Goal: Information Seeking & Learning: Check status

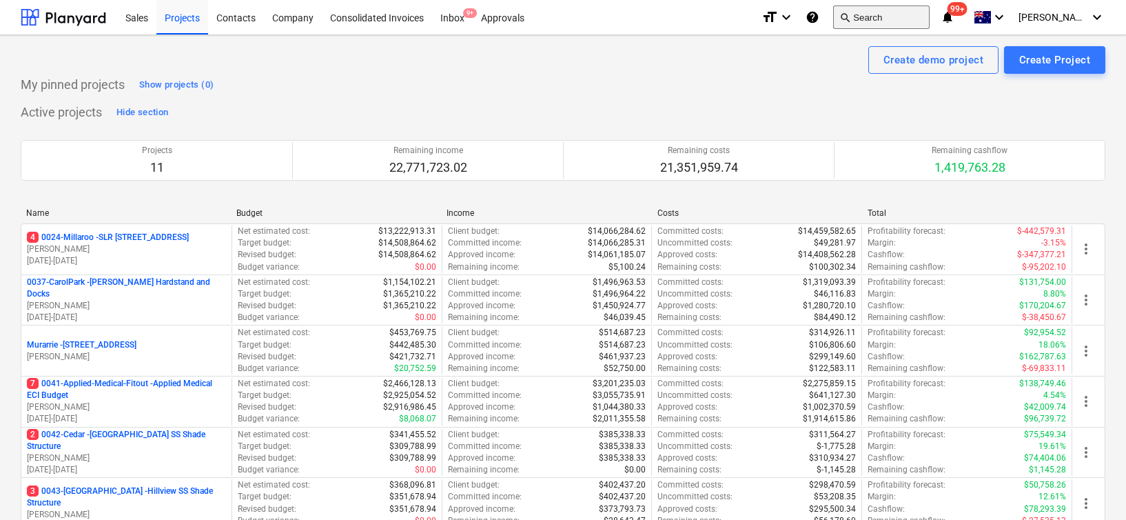
click at [918, 23] on button "search Search" at bounding box center [881, 17] width 97 height 23
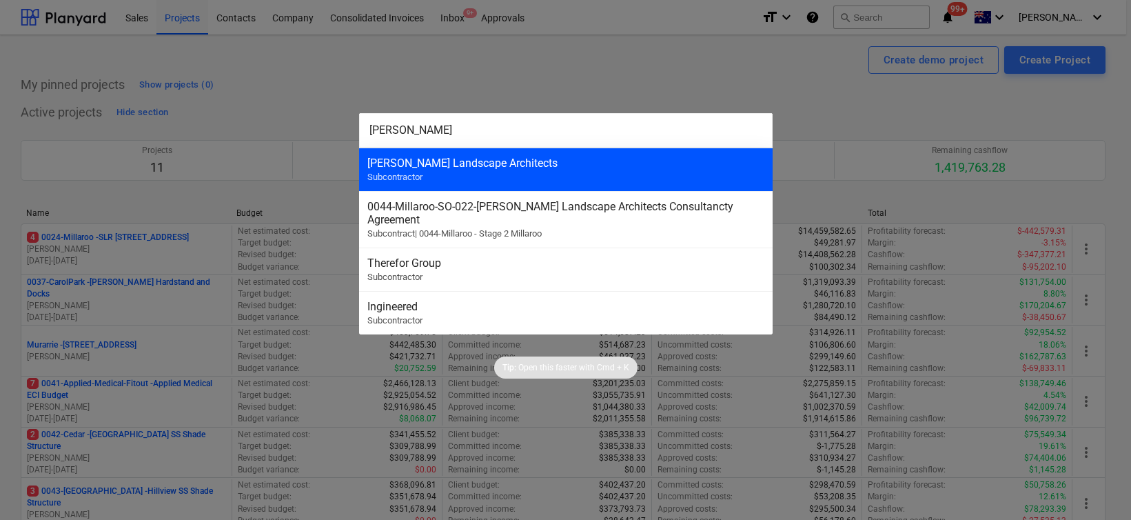
type input "[PERSON_NAME]"
click at [556, 152] on div "[PERSON_NAME] Landscape Architects Subcontractor" at bounding box center [566, 169] width 414 height 43
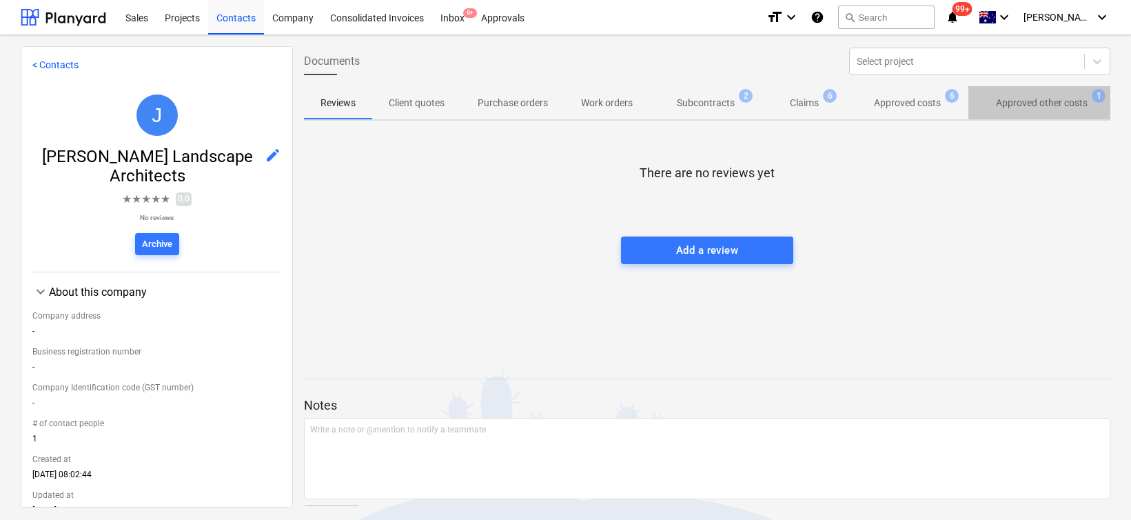
click at [1036, 102] on p "Approved other costs" at bounding box center [1042, 103] width 92 height 14
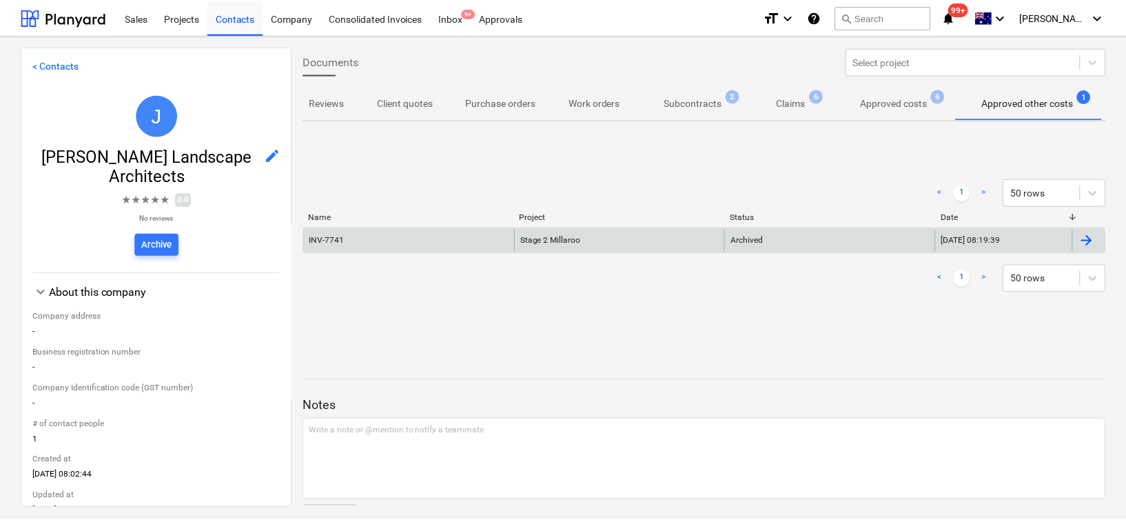
scroll to position [0, 11]
click at [392, 244] on div "INV-7741" at bounding box center [411, 240] width 212 height 22
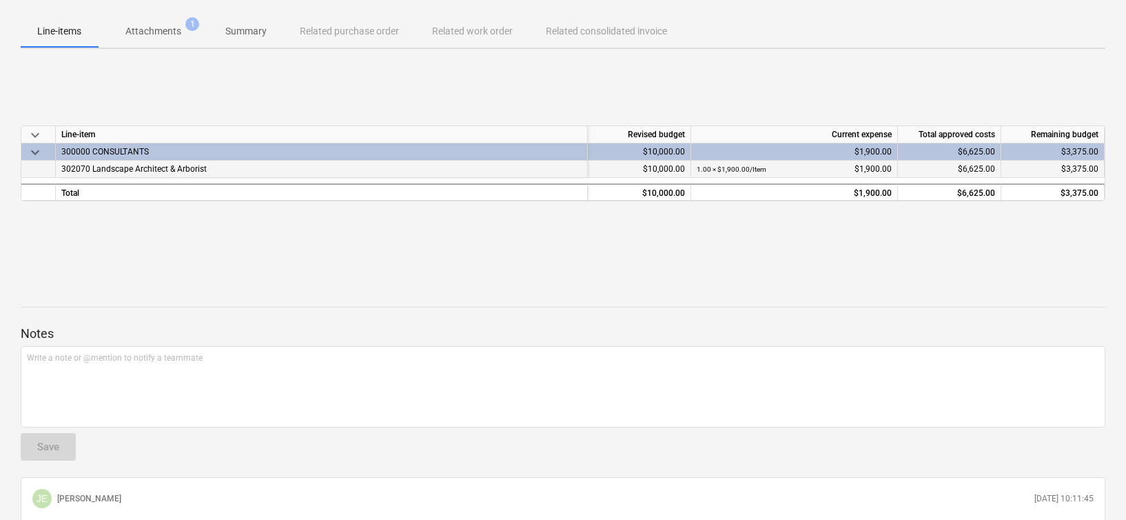
scroll to position [105, 0]
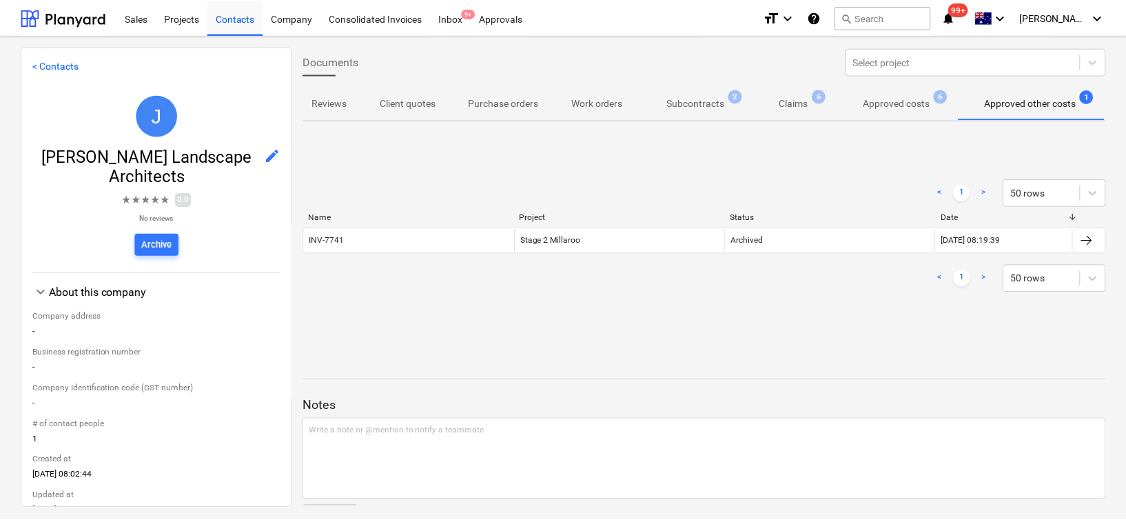
scroll to position [0, 11]
click at [917, 98] on p "Approved costs" at bounding box center [896, 103] width 67 height 14
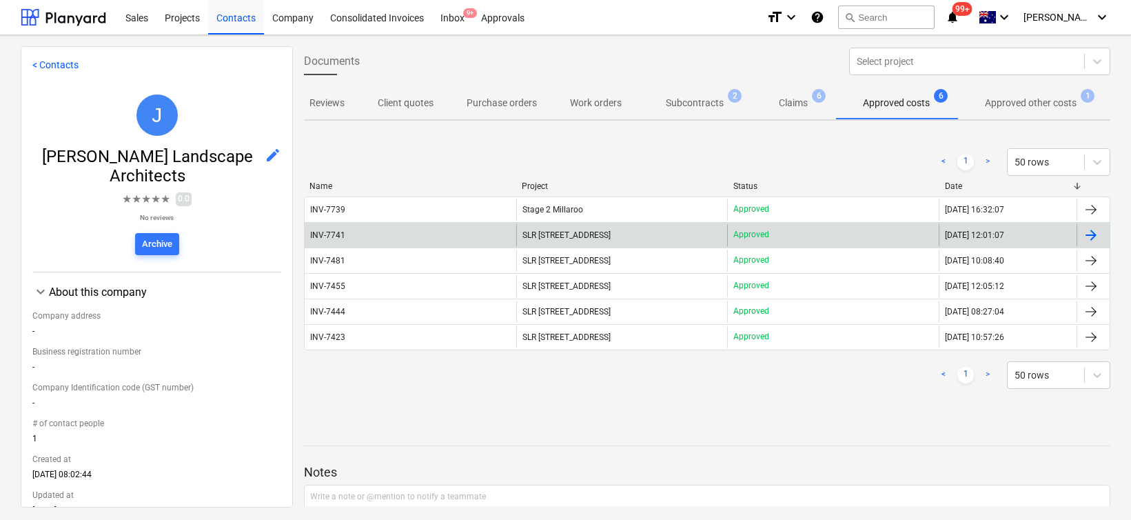
click at [345, 235] on div "INV-7741" at bounding box center [329, 235] width 38 height 10
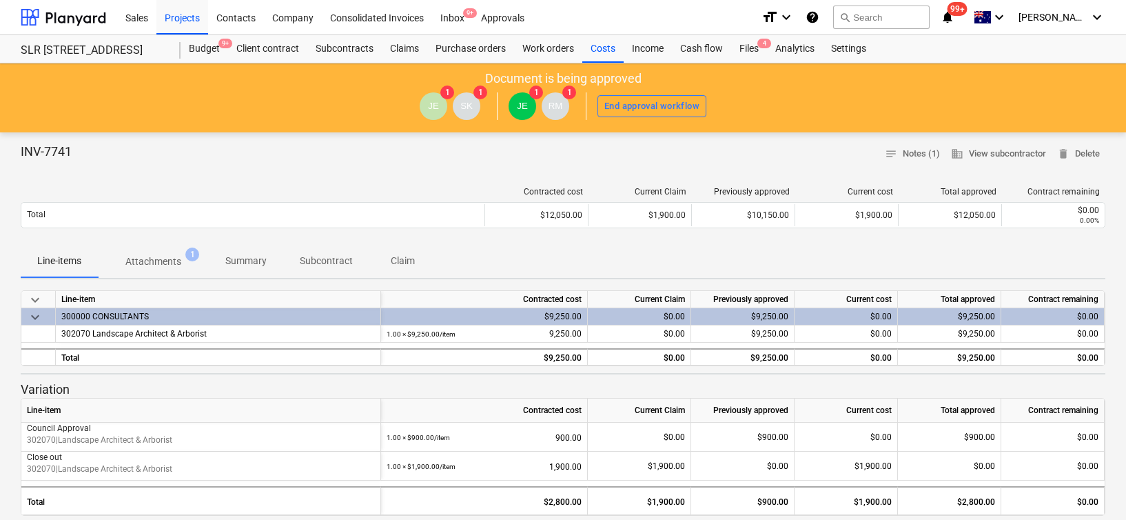
click at [156, 262] on p "Attachments" at bounding box center [153, 261] width 56 height 14
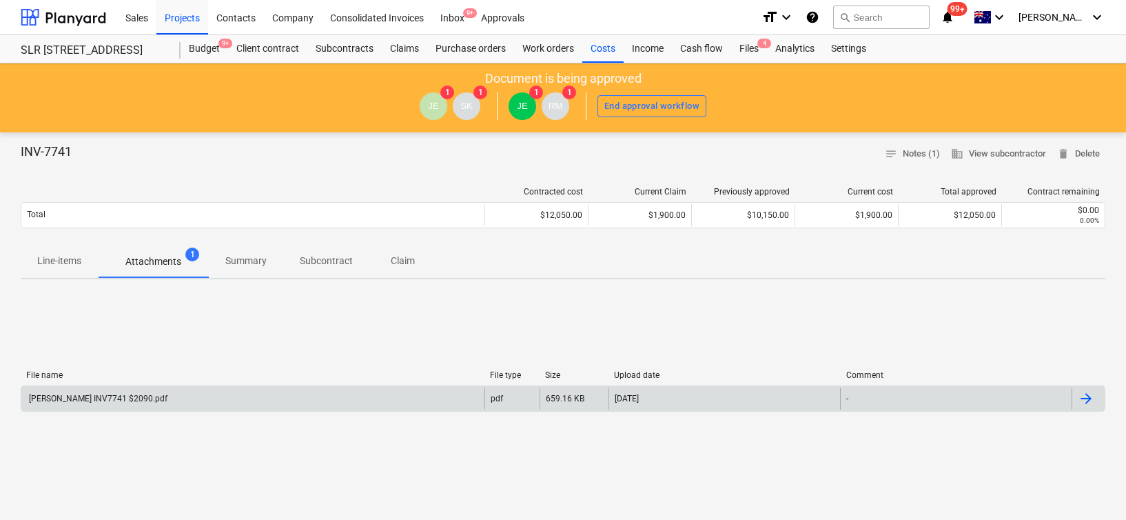
click at [102, 403] on div "[PERSON_NAME] INV7741 $2090.pdf" at bounding box center [252, 398] width 463 height 22
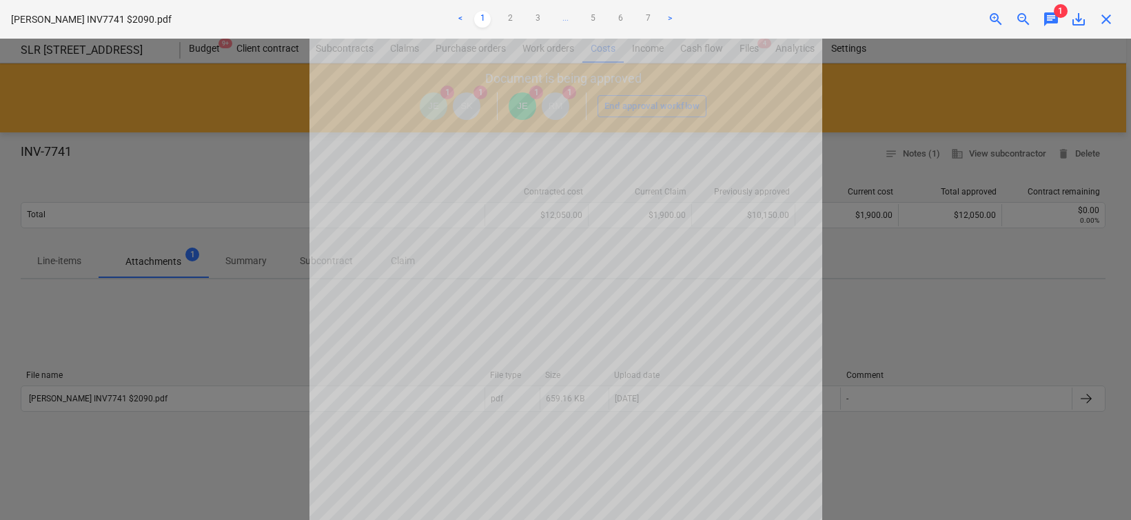
click at [1058, 14] on span "1" at bounding box center [1061, 11] width 14 height 14
click at [1049, 17] on span "chat" at bounding box center [1051, 19] width 17 height 17
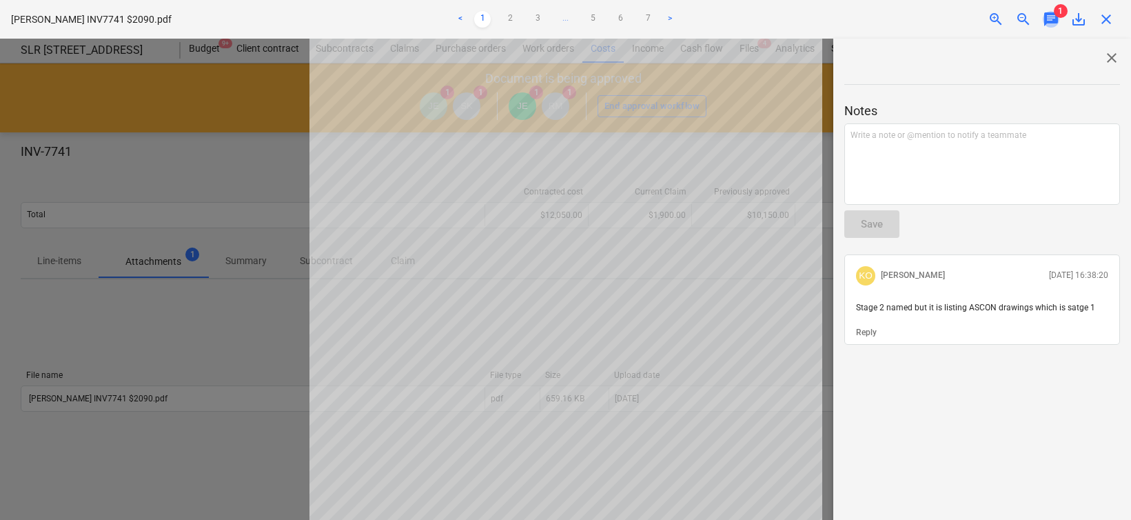
click at [1049, 17] on span "chat" at bounding box center [1051, 19] width 17 height 17
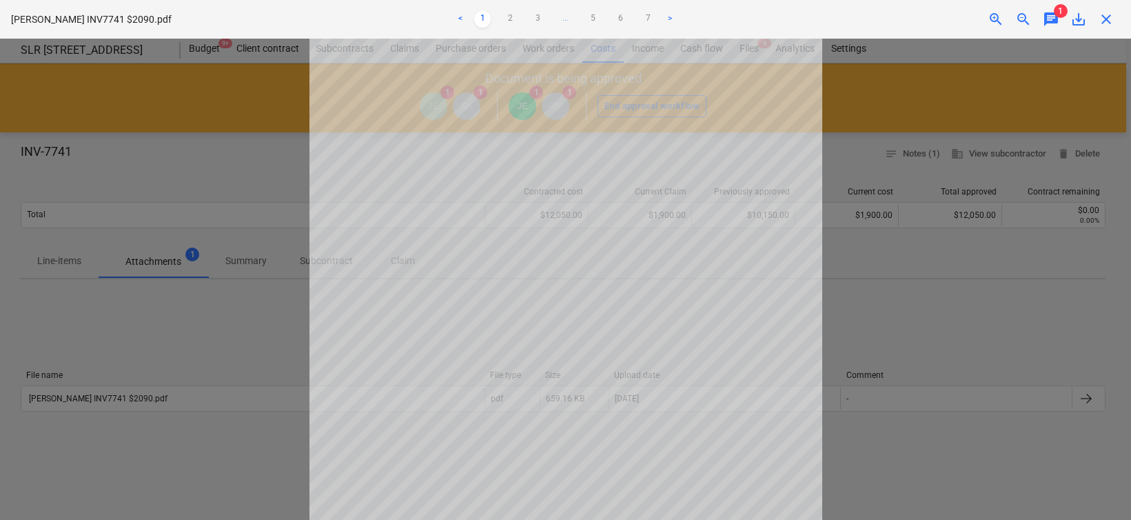
click at [1078, 20] on span "save_alt" at bounding box center [1079, 19] width 17 height 17
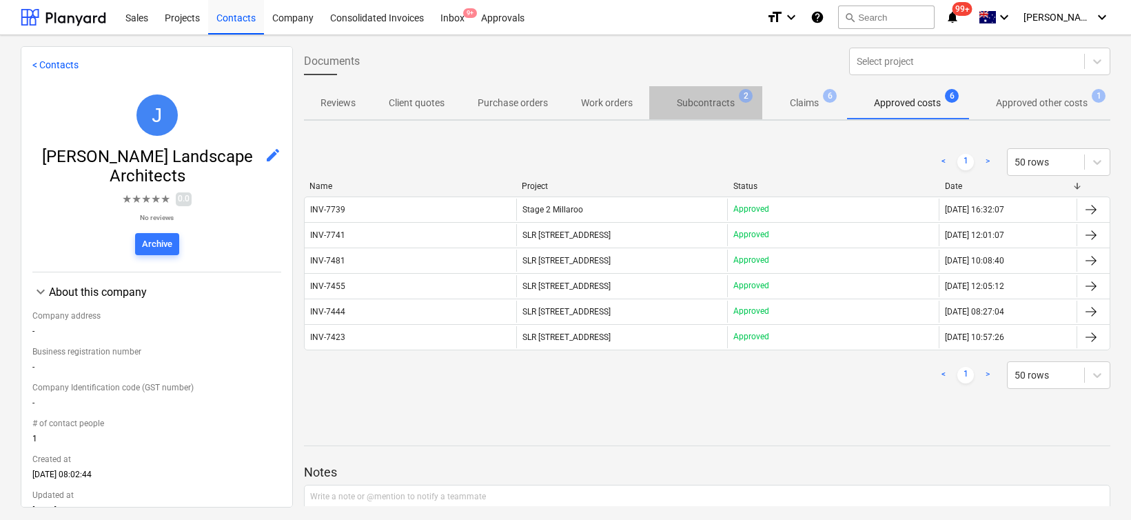
click at [696, 99] on p "Subcontracts" at bounding box center [706, 103] width 58 height 14
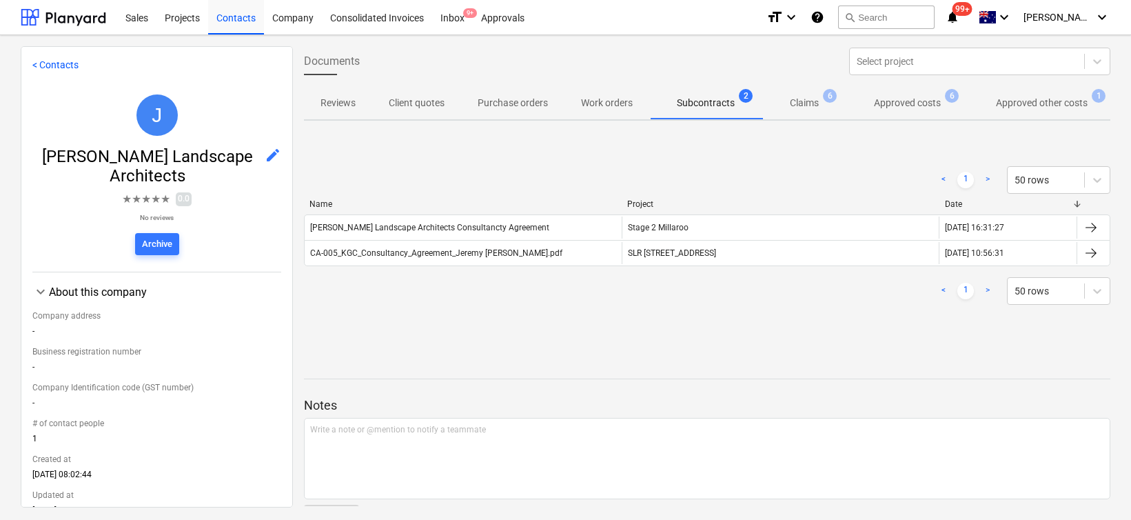
click at [808, 108] on p "Claims" at bounding box center [804, 103] width 29 height 14
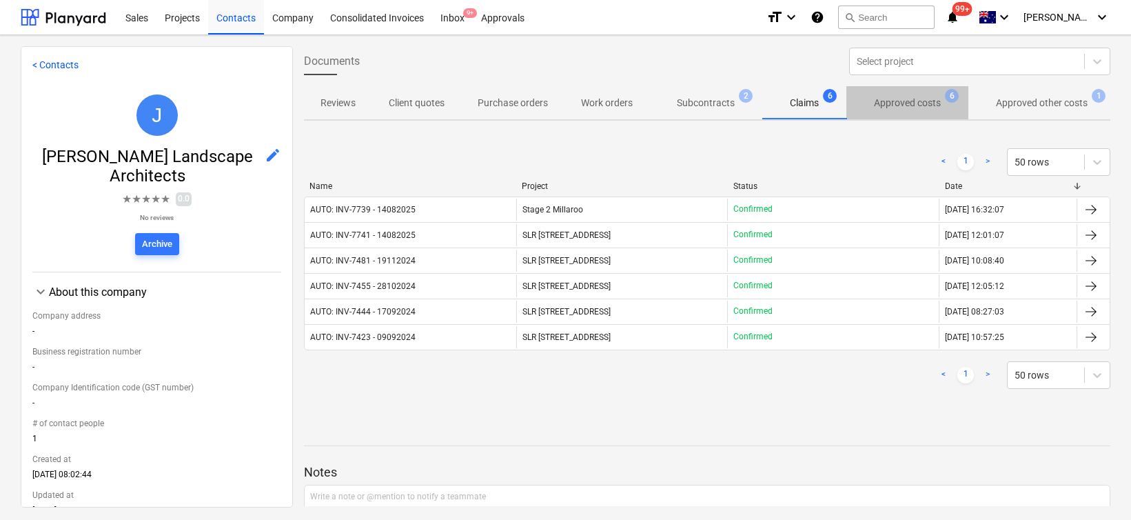
click at [914, 107] on p "Approved costs" at bounding box center [907, 103] width 67 height 14
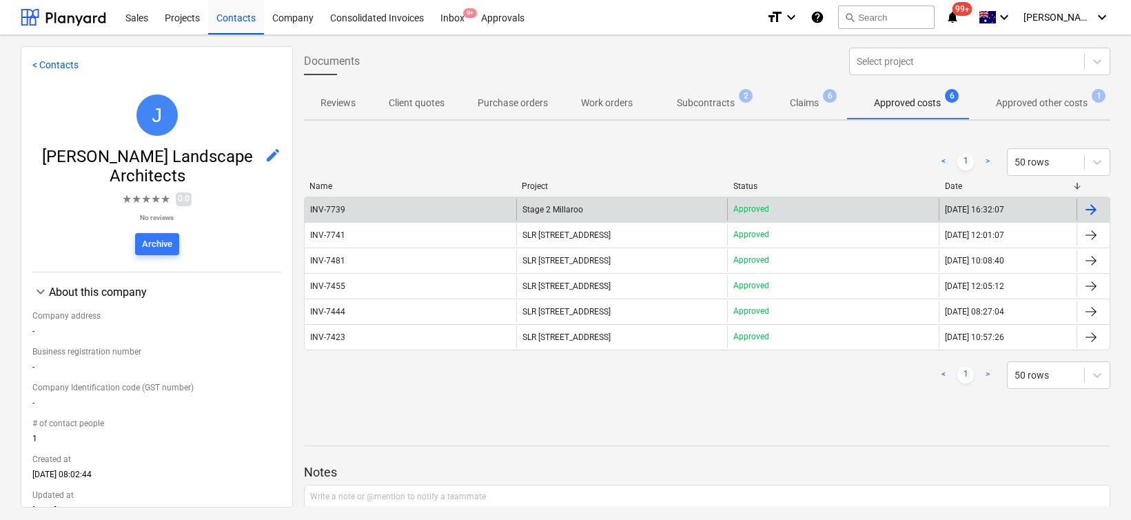
click at [338, 208] on div "INV-7739" at bounding box center [327, 210] width 35 height 10
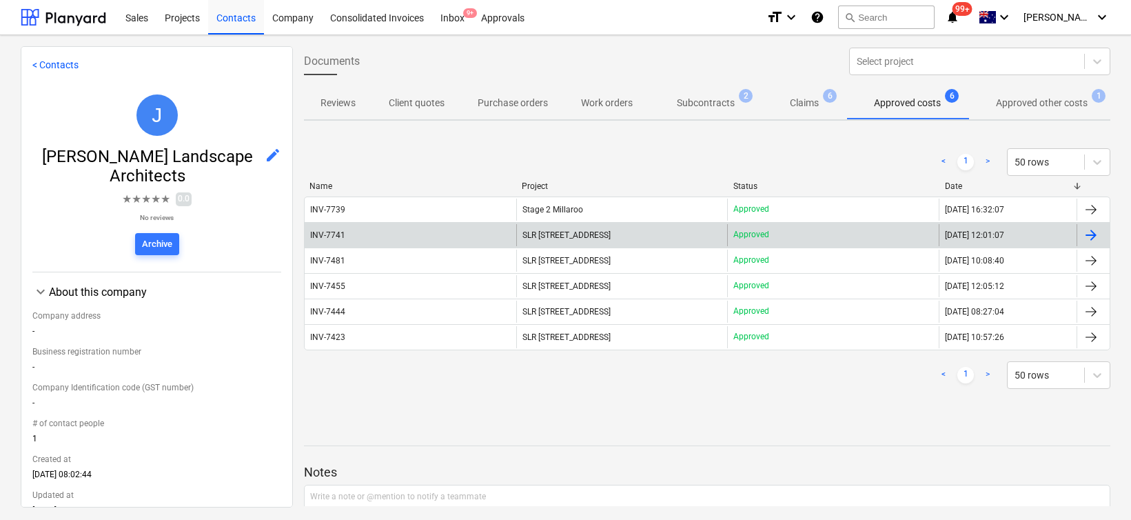
click at [350, 234] on div "INV-7741" at bounding box center [411, 235] width 212 height 22
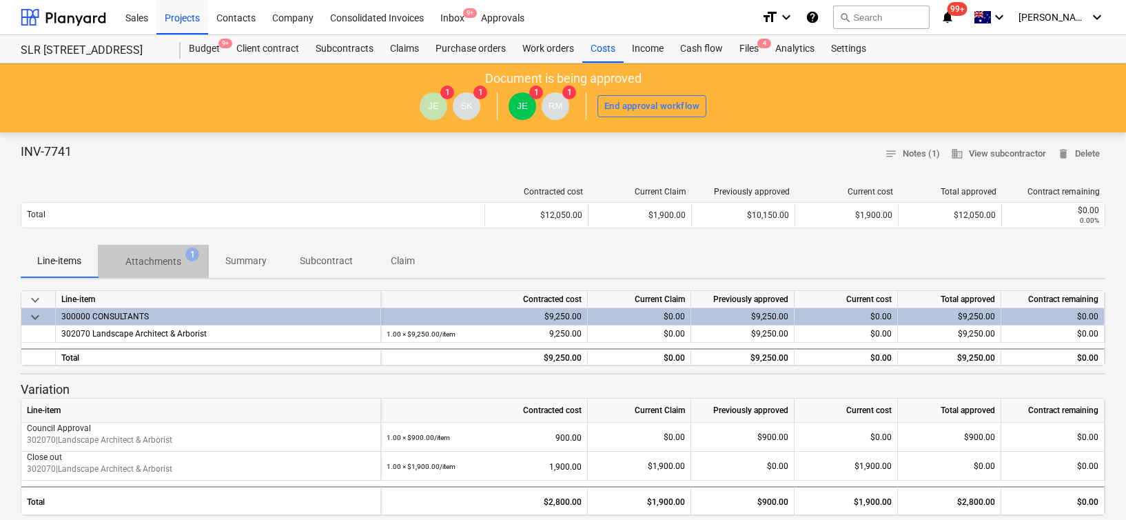
click at [181, 267] on span "Attachments 1" at bounding box center [153, 261] width 78 height 14
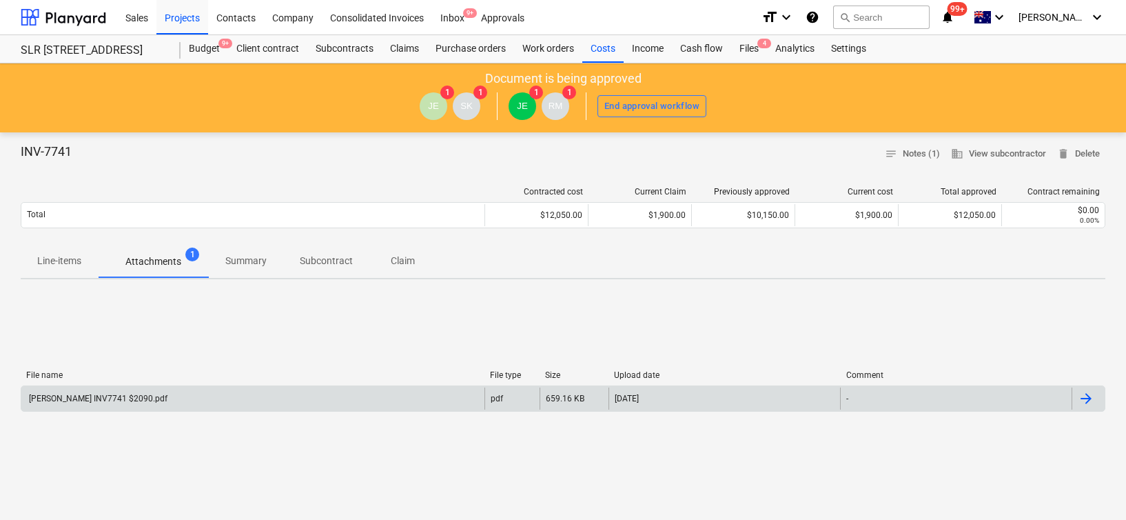
click at [132, 405] on div "[PERSON_NAME] INV7741 $2090.pdf" at bounding box center [252, 398] width 463 height 22
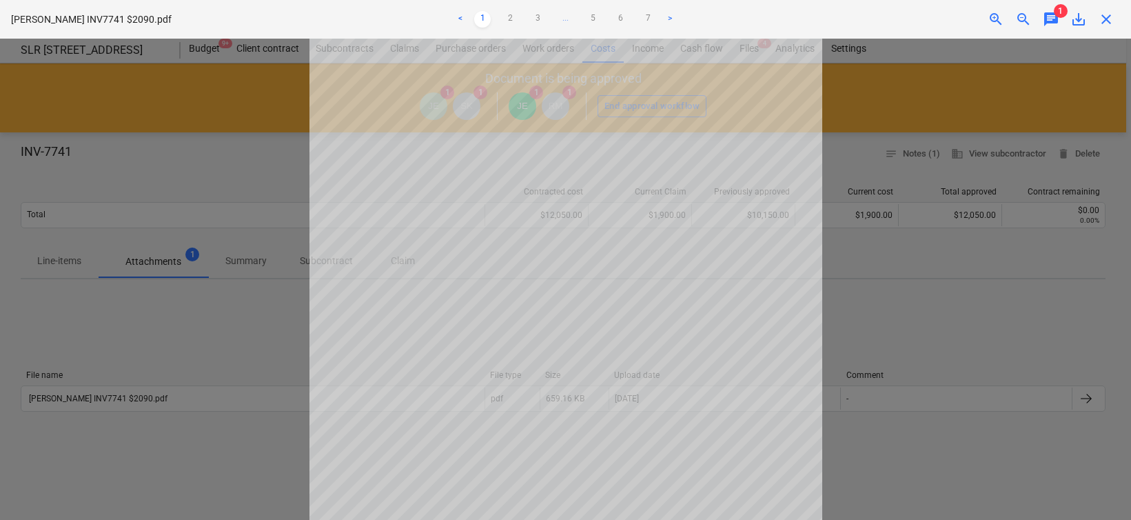
click at [230, 128] on div at bounding box center [565, 279] width 1131 height 481
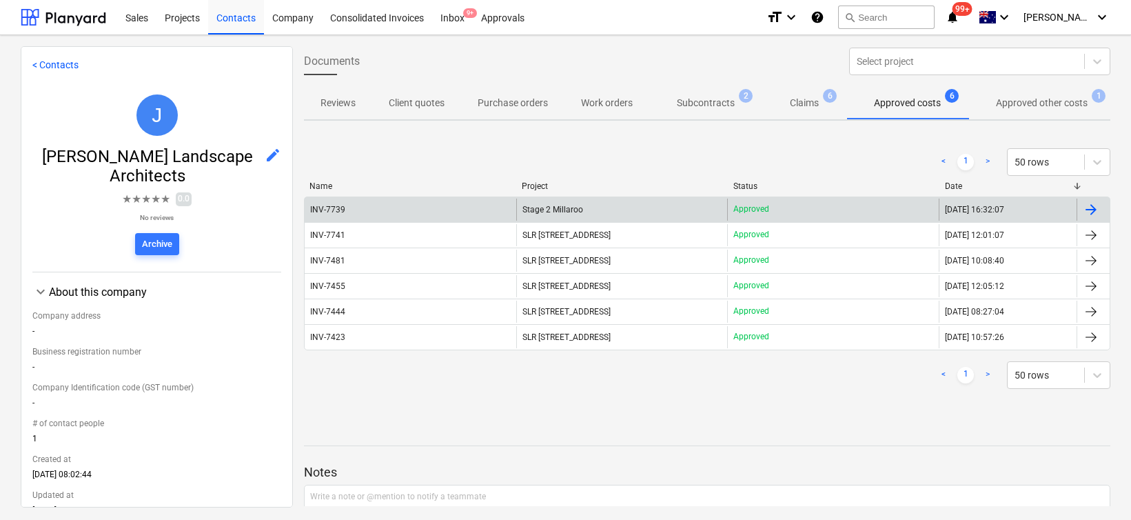
click at [341, 209] on div "INV-7739" at bounding box center [327, 210] width 35 height 10
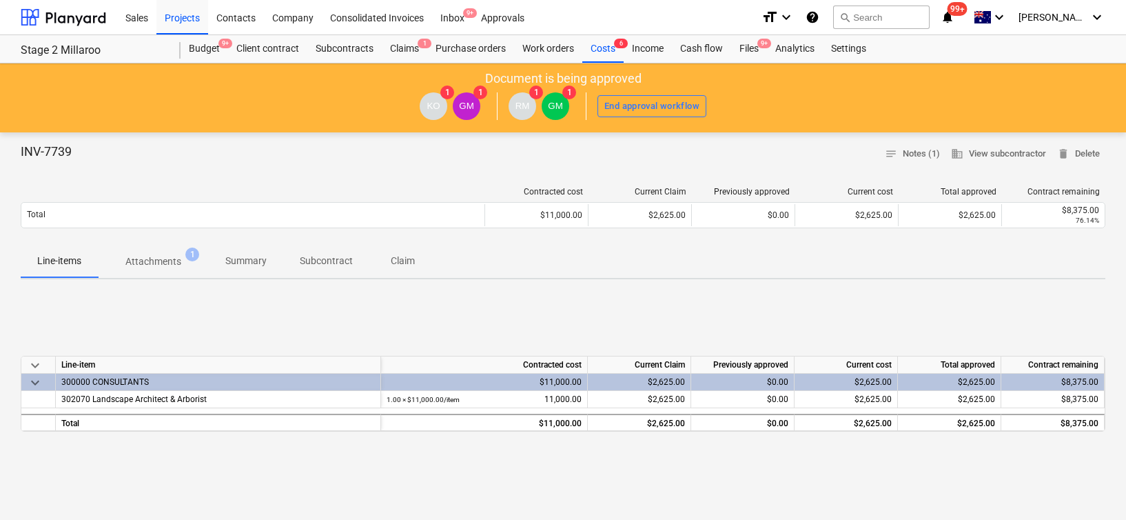
click at [174, 259] on p "Attachments" at bounding box center [153, 261] width 56 height 14
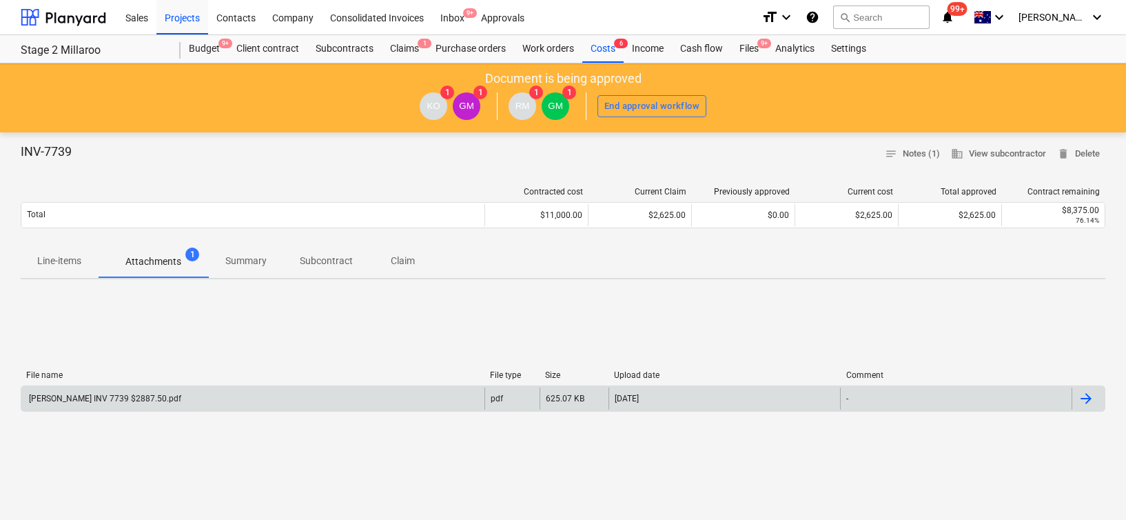
click at [65, 404] on div "[PERSON_NAME] INV 7739 $2887.50.pdf" at bounding box center [252, 398] width 463 height 22
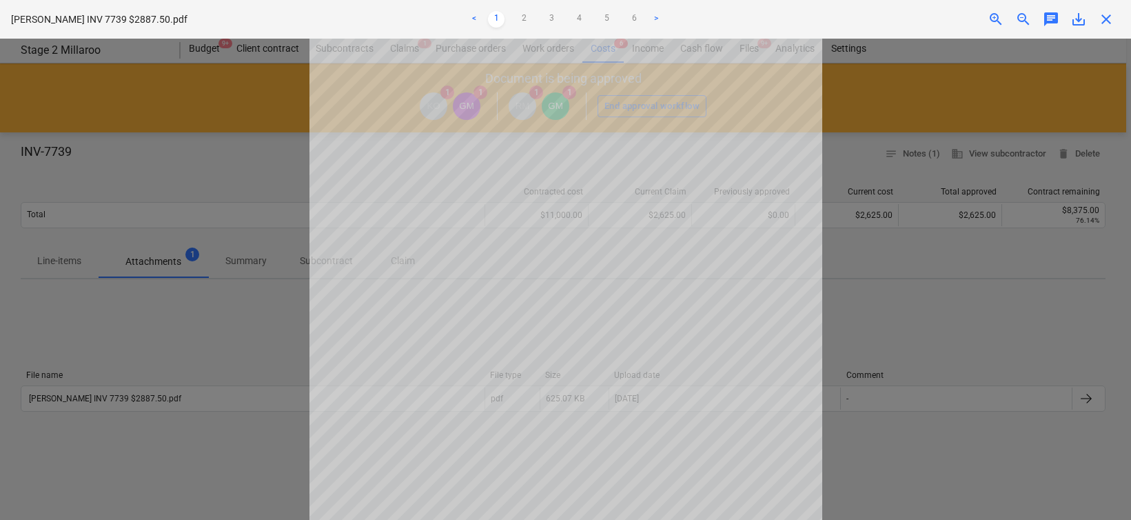
click at [1079, 21] on span "save_alt" at bounding box center [1079, 19] width 17 height 17
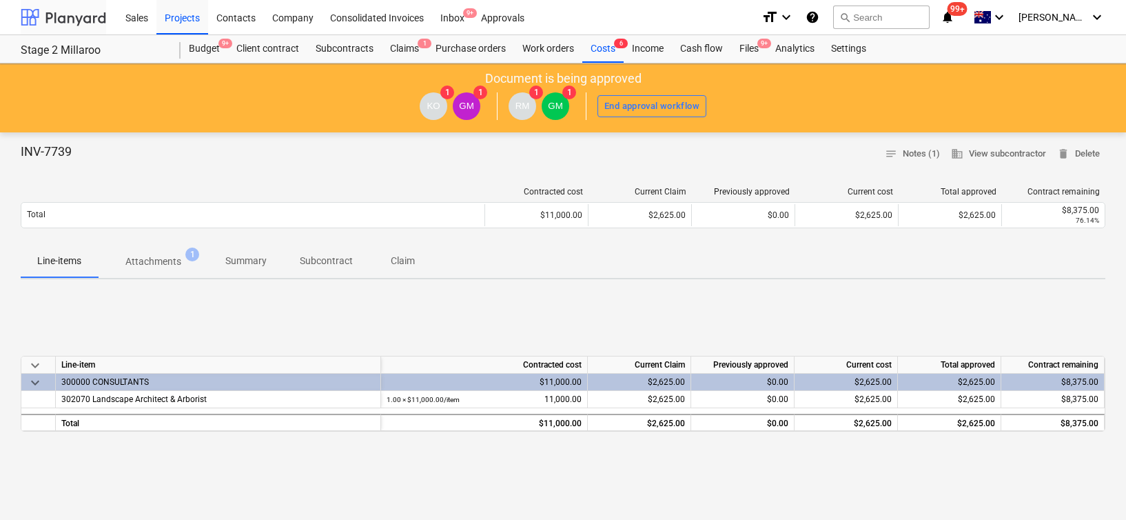
click at [72, 6] on div at bounding box center [63, 17] width 85 height 34
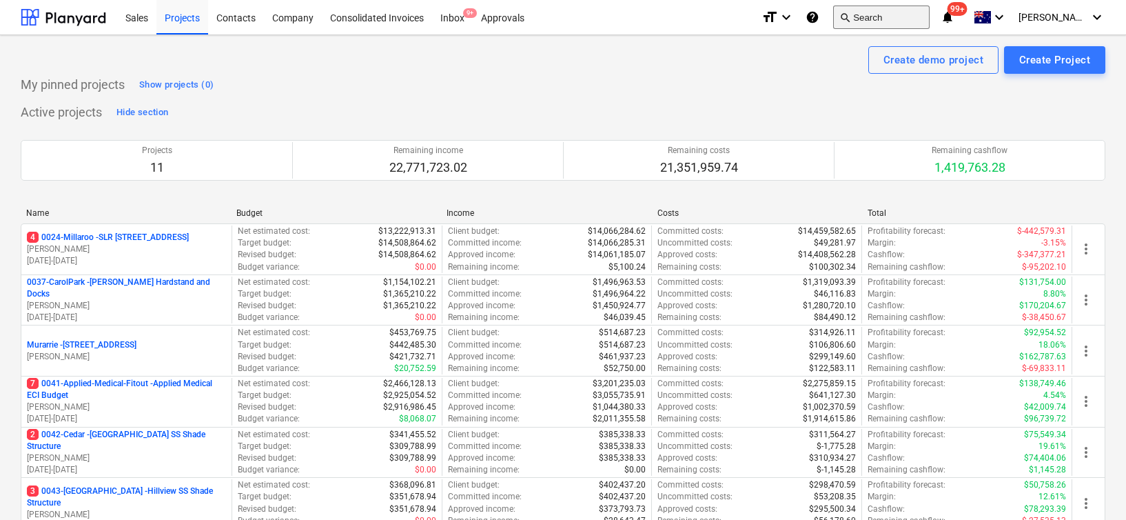
click at [904, 8] on button "search Search" at bounding box center [881, 17] width 97 height 23
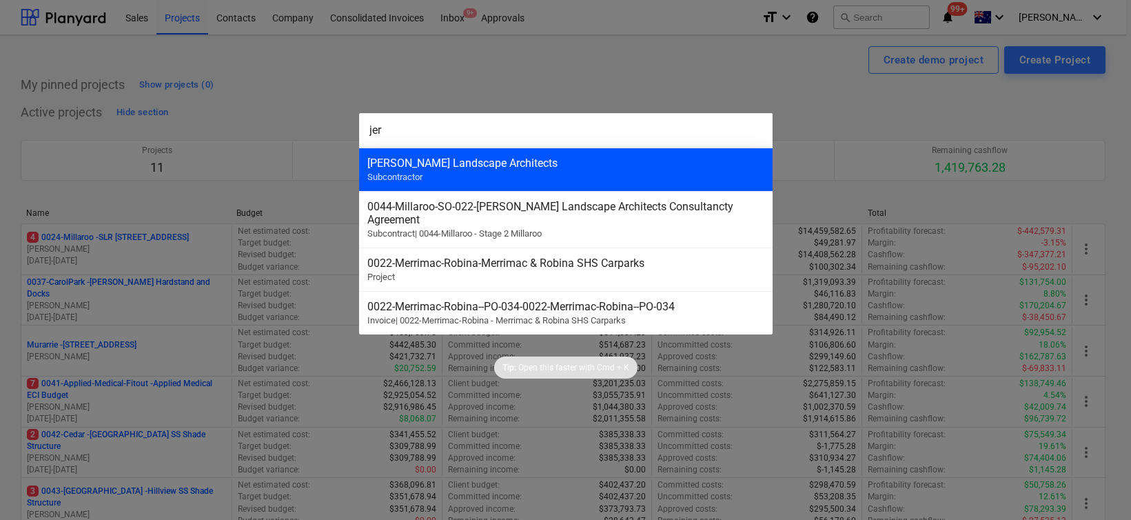
type input "jer"
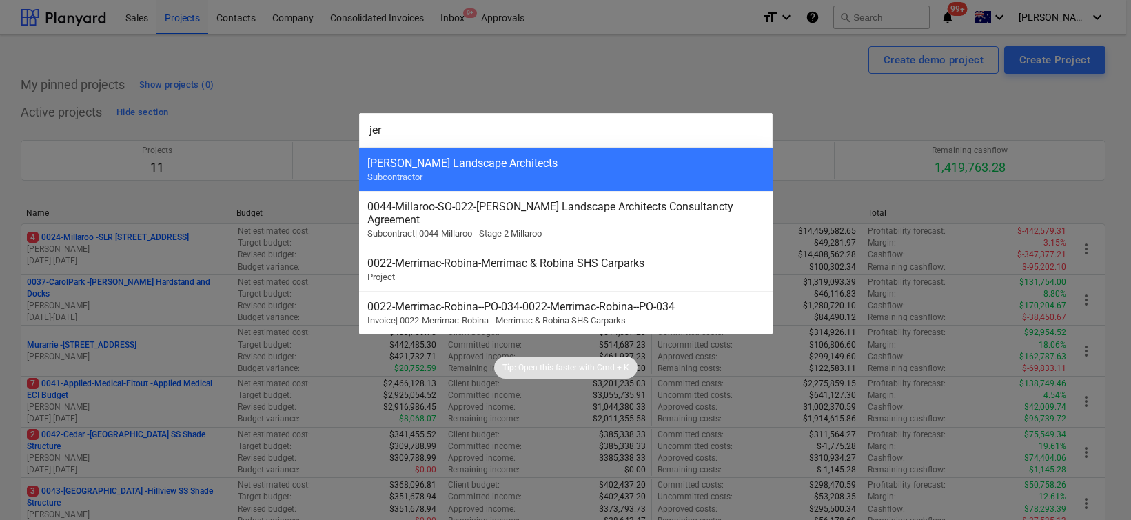
click at [534, 174] on div "[PERSON_NAME] Landscape Architects Subcontractor" at bounding box center [566, 169] width 414 height 43
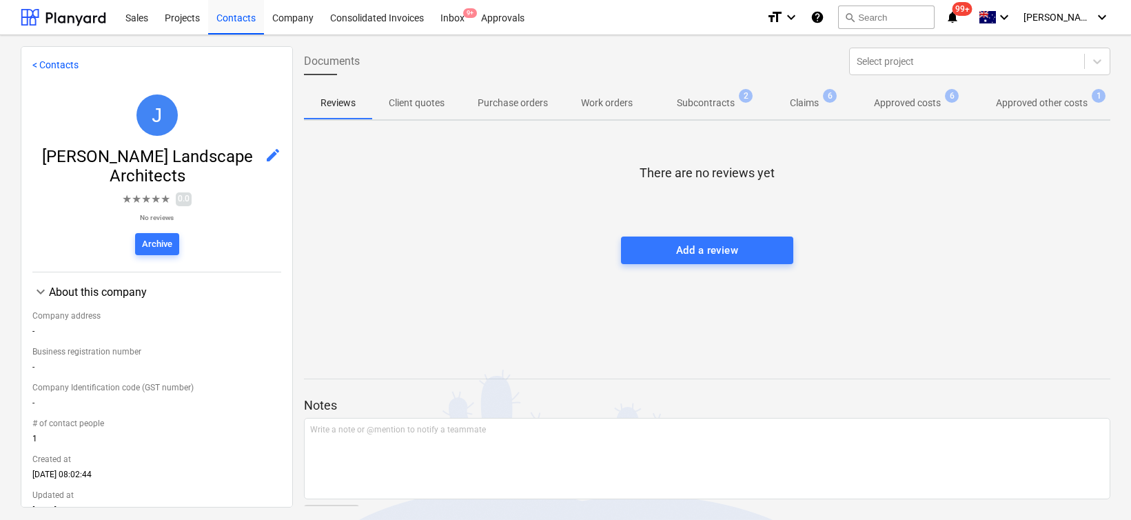
click at [922, 104] on p "Approved costs" at bounding box center [907, 103] width 67 height 14
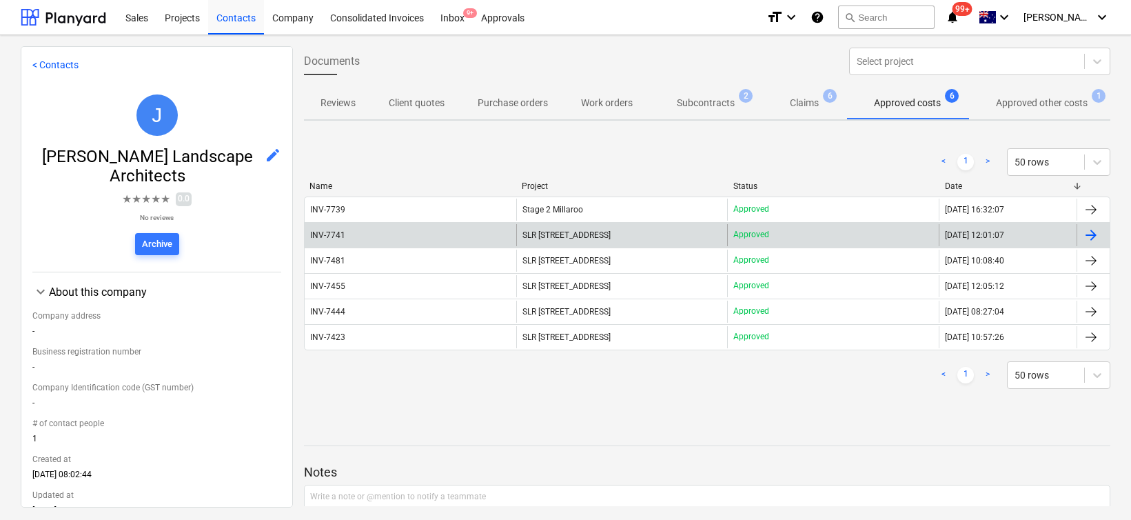
click at [324, 236] on div "INV-7741" at bounding box center [327, 235] width 35 height 10
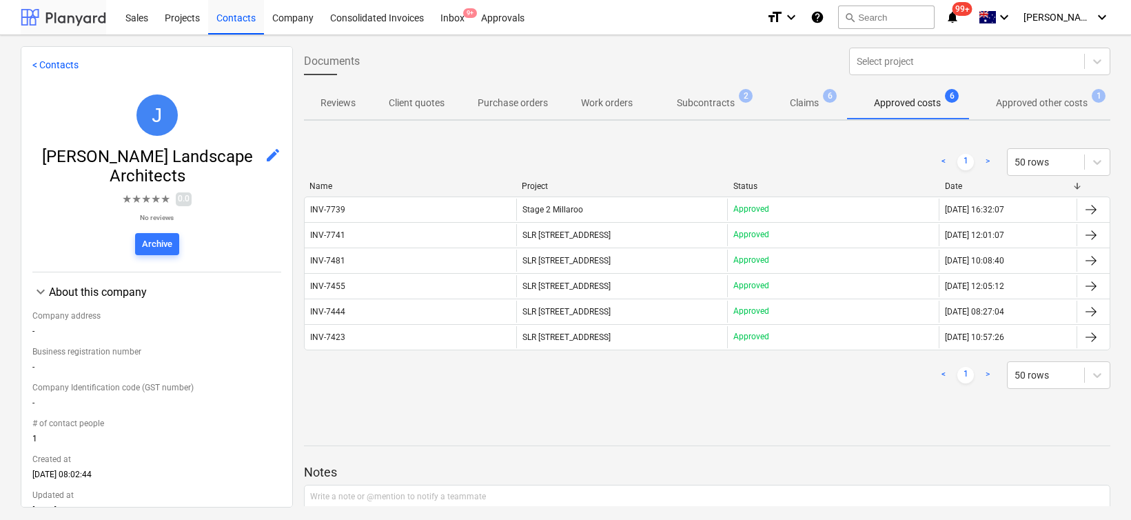
click at [46, 8] on div at bounding box center [63, 17] width 85 height 34
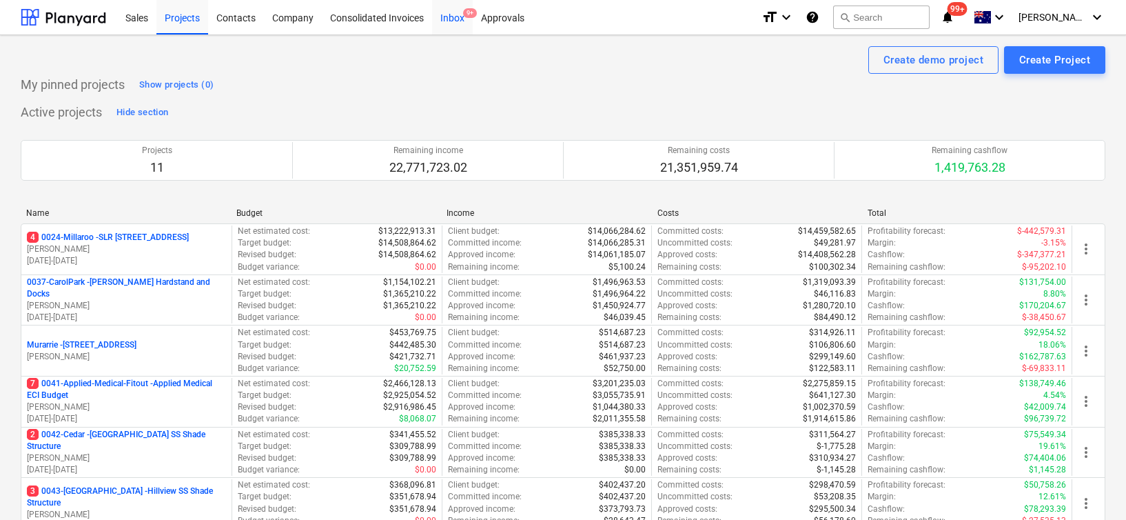
click at [456, 26] on div "Inbox 9+" at bounding box center [452, 16] width 41 height 35
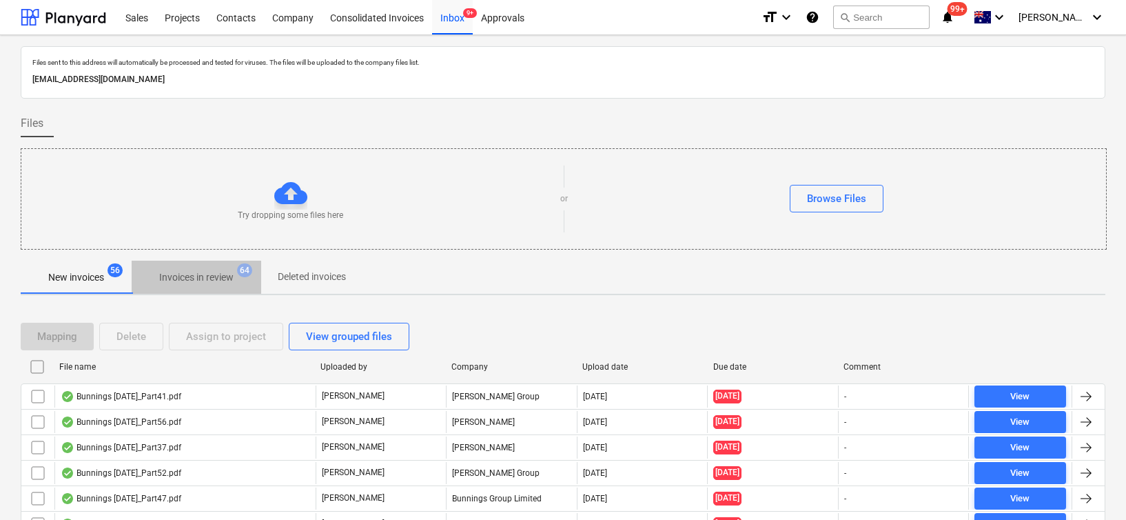
click at [205, 276] on p "Invoices in review" at bounding box center [196, 277] width 74 height 14
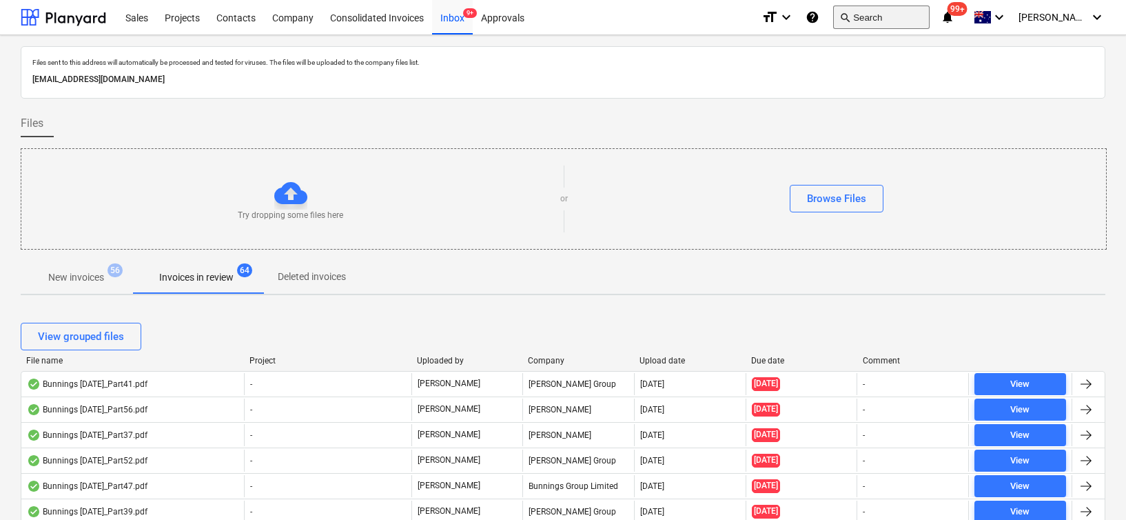
click at [904, 12] on button "search Search" at bounding box center [881, 17] width 97 height 23
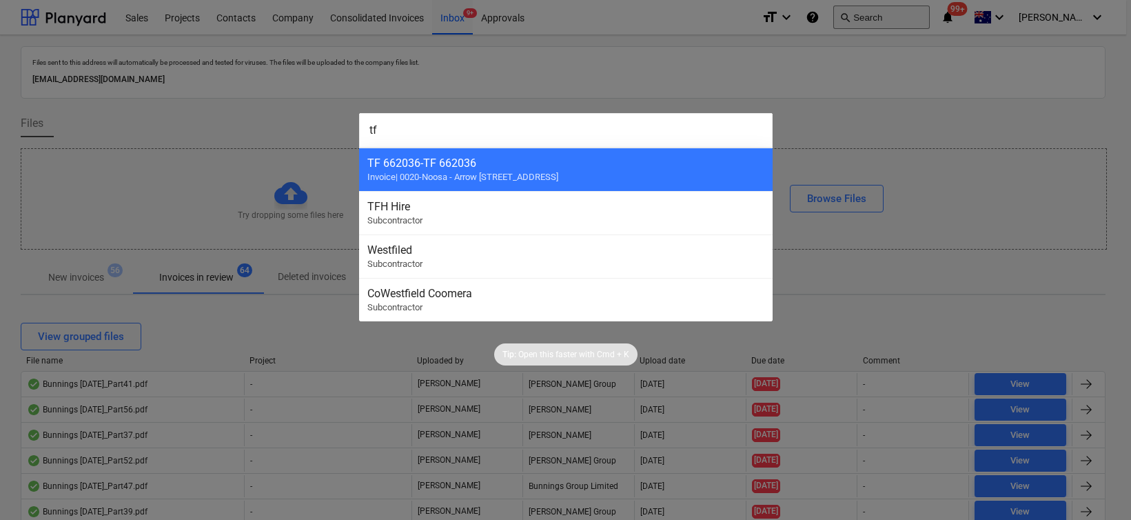
type input "tfh"
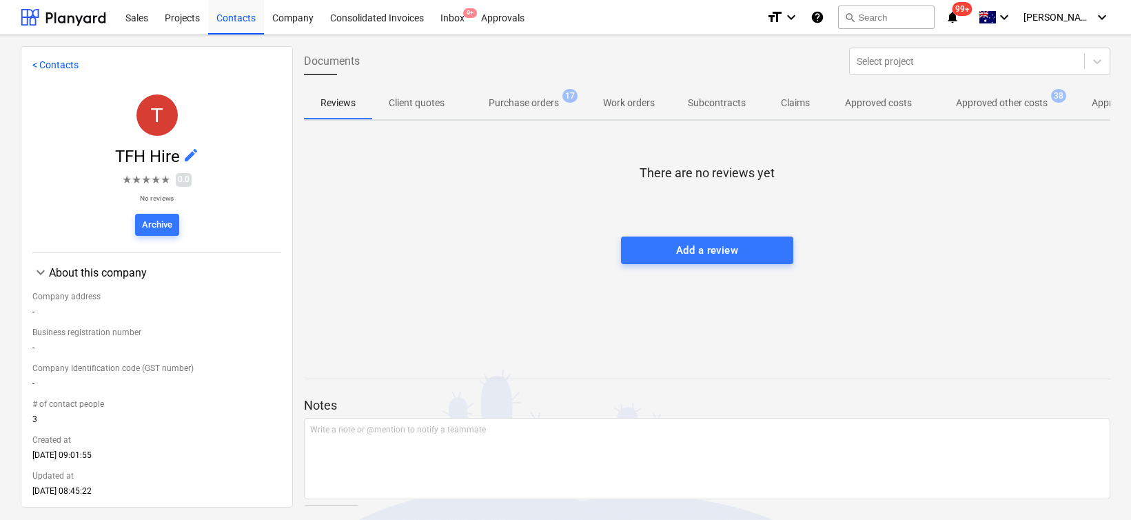
click at [1017, 94] on span "Approved other costs 38" at bounding box center [1002, 102] width 147 height 25
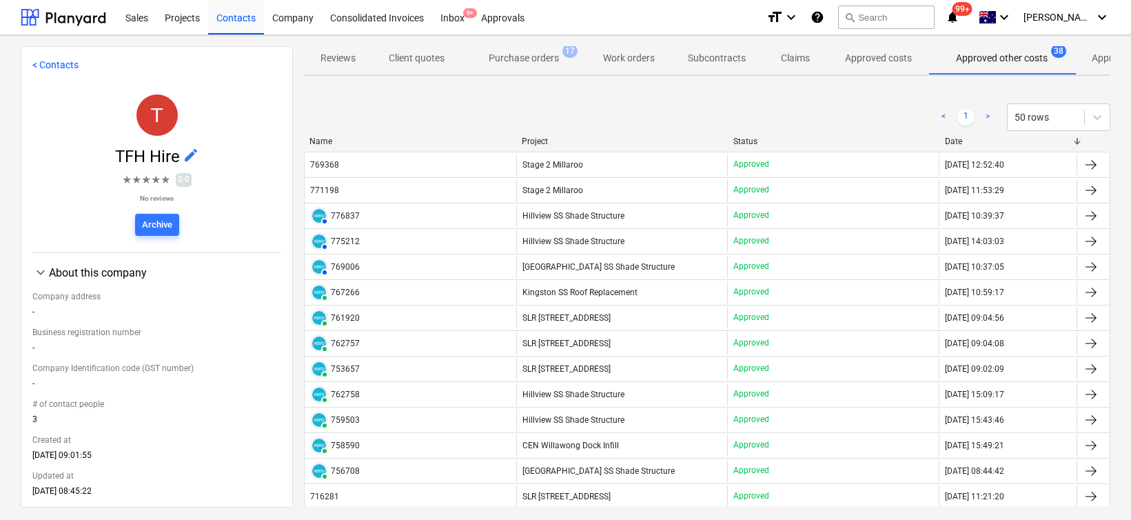
scroll to position [36, 0]
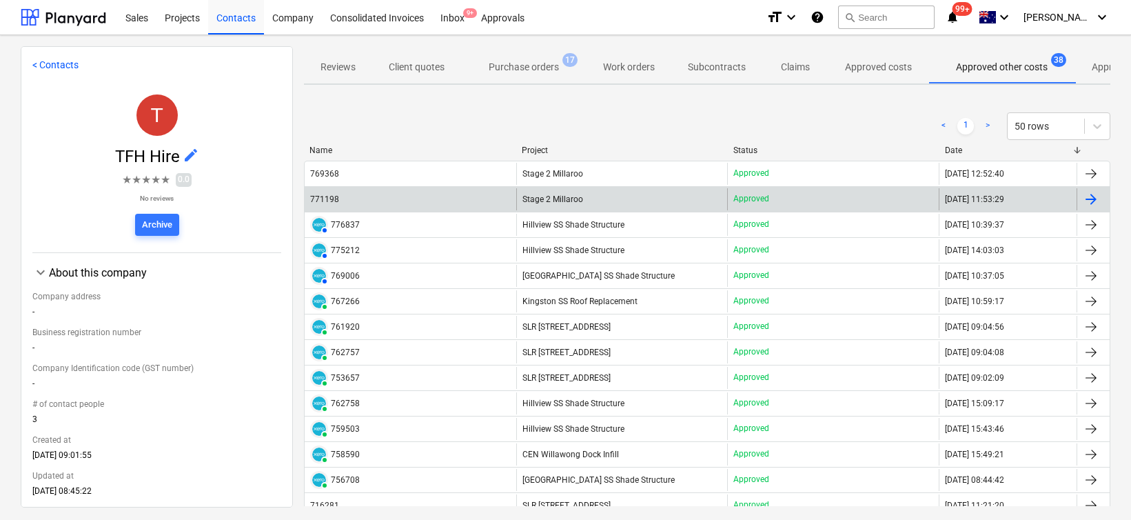
click at [327, 196] on div "771198" at bounding box center [324, 199] width 29 height 10
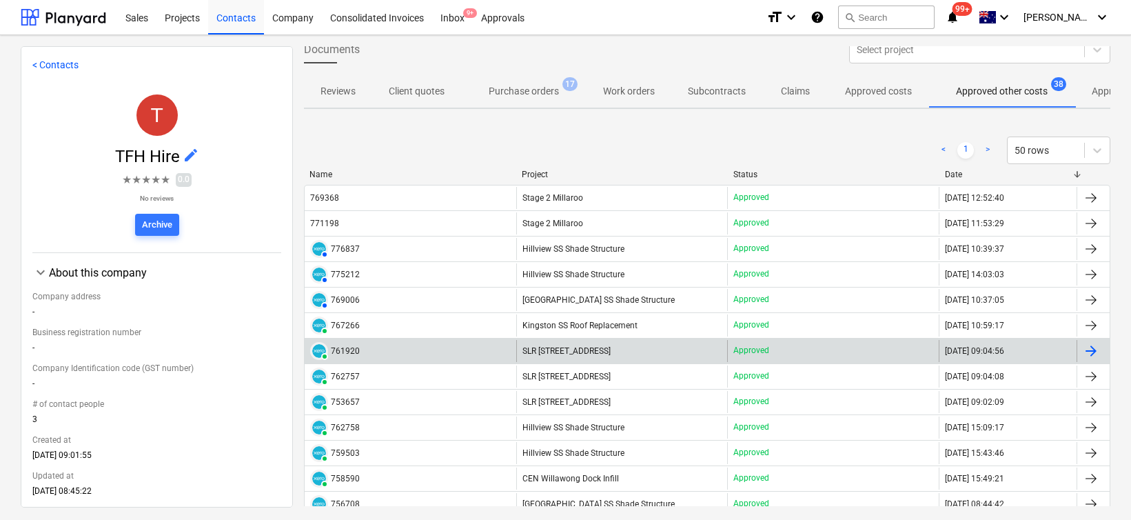
scroll to position [10, 0]
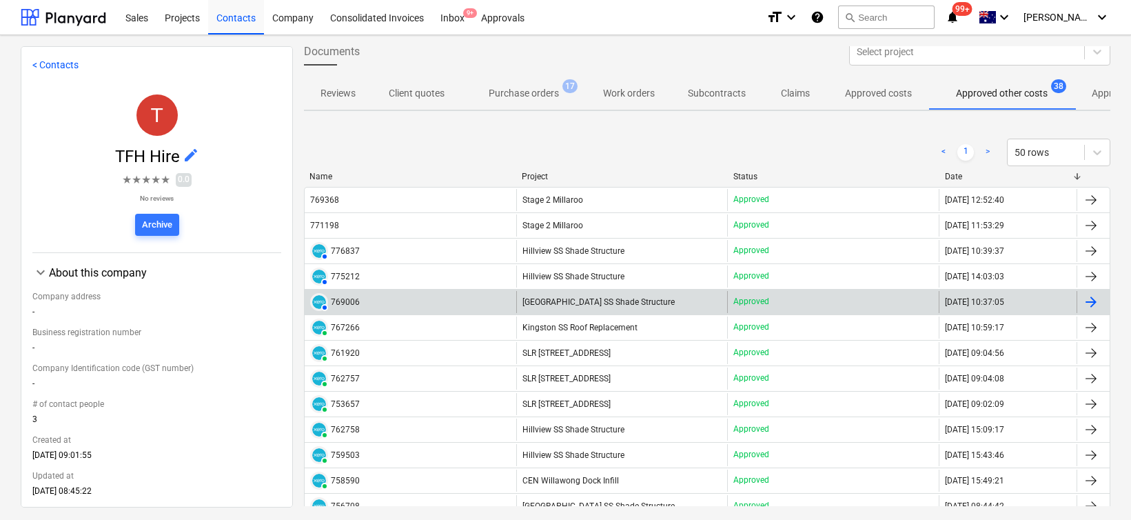
click at [387, 306] on div "AUTHORISED 769006" at bounding box center [411, 302] width 212 height 22
